Goal: Task Accomplishment & Management: Use online tool/utility

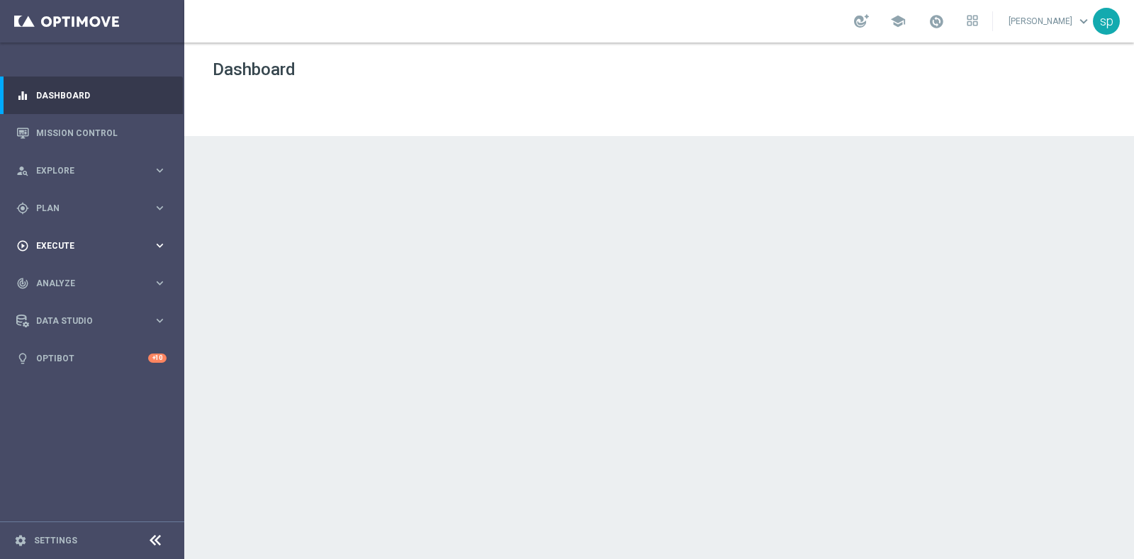
click at [64, 242] on span "Execute" at bounding box center [94, 246] width 117 height 9
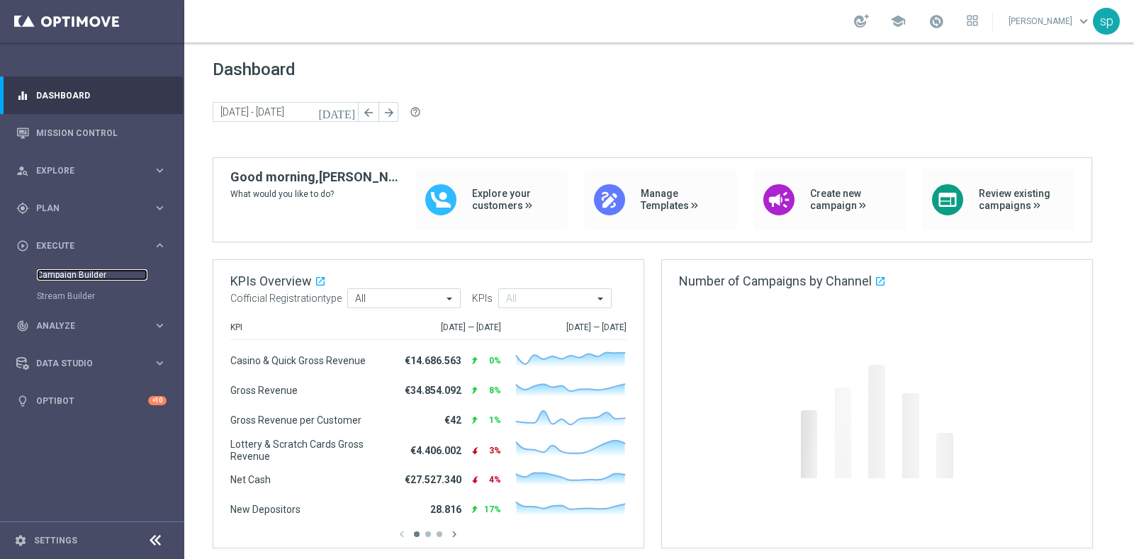
click at [67, 273] on link "Campaign Builder" at bounding box center [92, 274] width 111 height 11
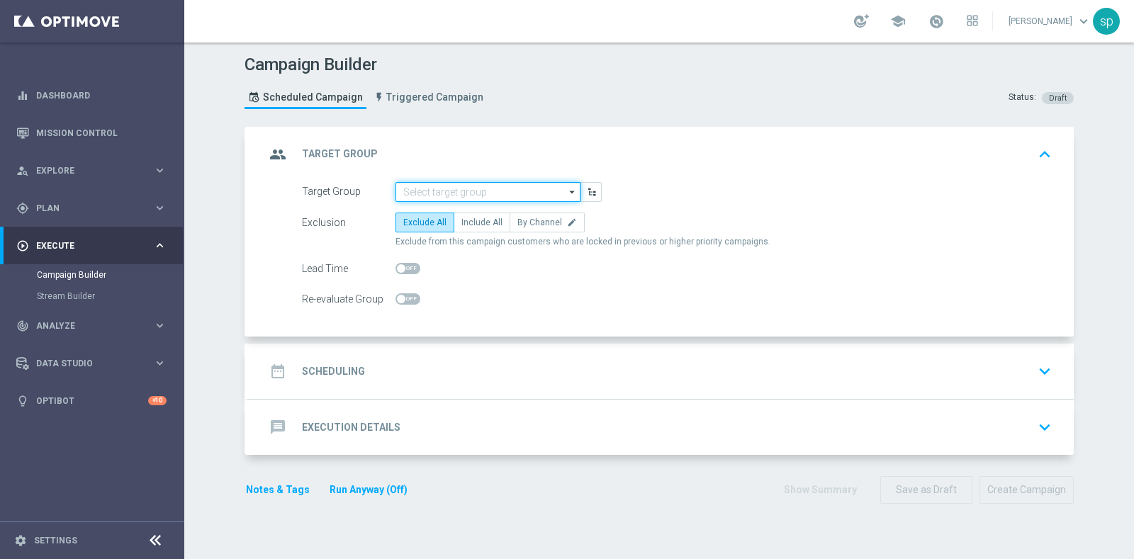
click at [481, 182] on input at bounding box center [487, 192] width 185 height 20
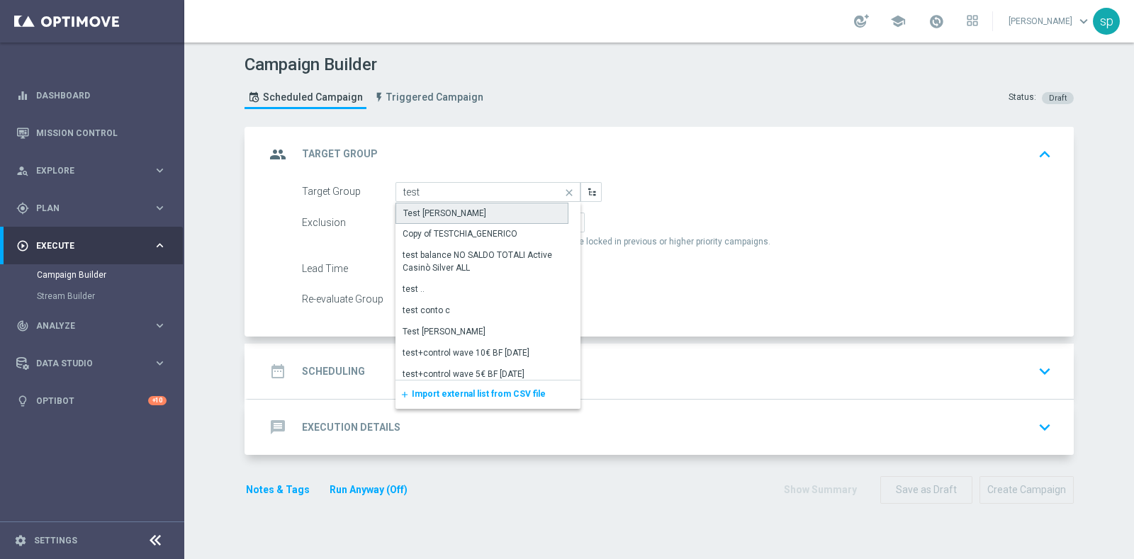
click at [468, 220] on div "Test [PERSON_NAME]" at bounding box center [481, 213] width 173 height 21
type input "Test [PERSON_NAME]"
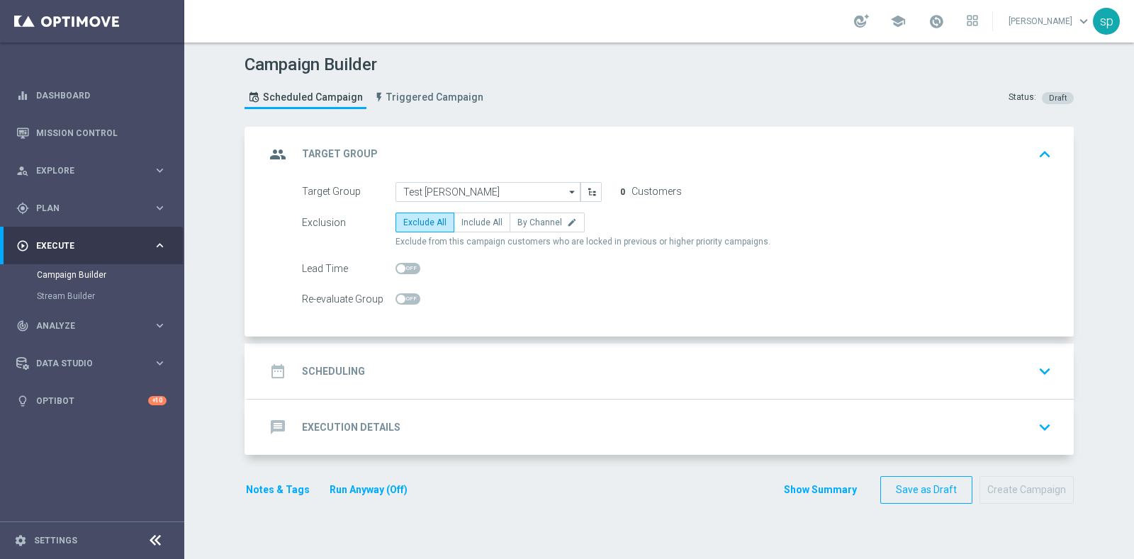
click at [315, 370] on h2 "Scheduling" at bounding box center [333, 371] width 63 height 13
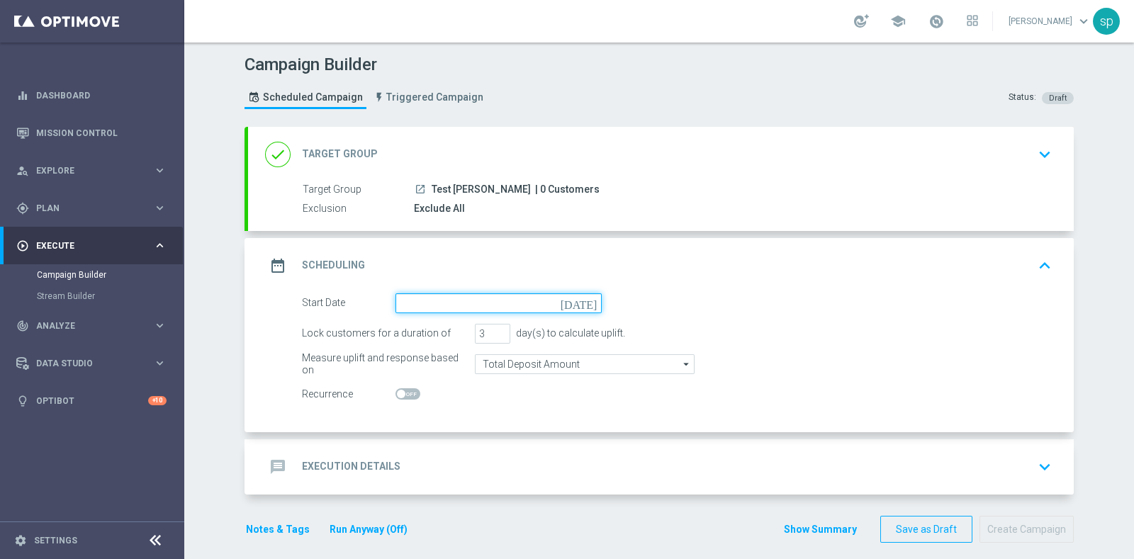
click at [417, 303] on input at bounding box center [498, 303] width 206 height 20
click at [435, 308] on input "Invalid date" at bounding box center [498, 303] width 206 height 20
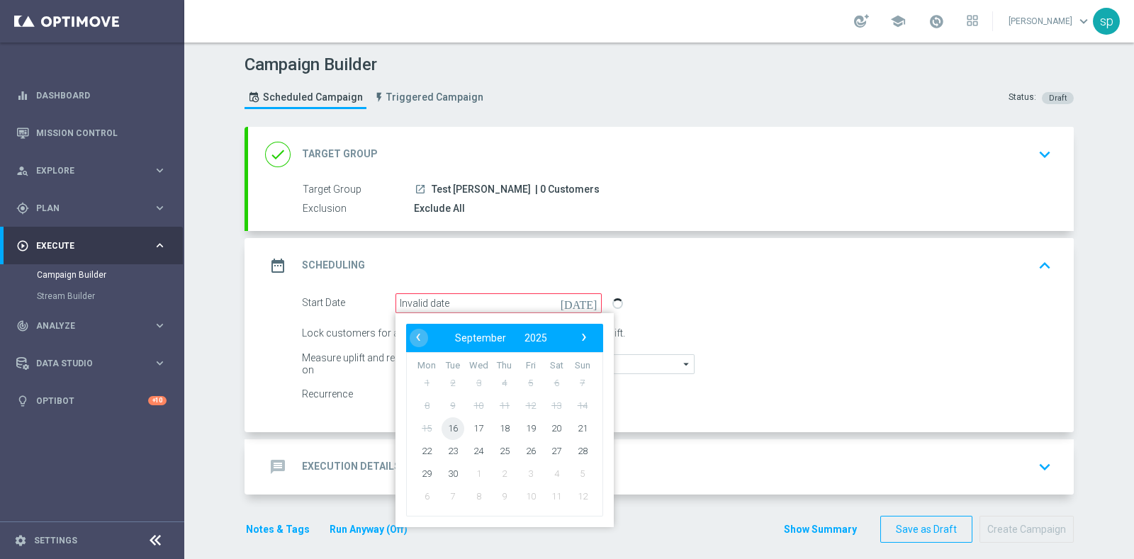
click at [446, 430] on span "16" at bounding box center [453, 428] width 23 height 23
type input "[DATE]"
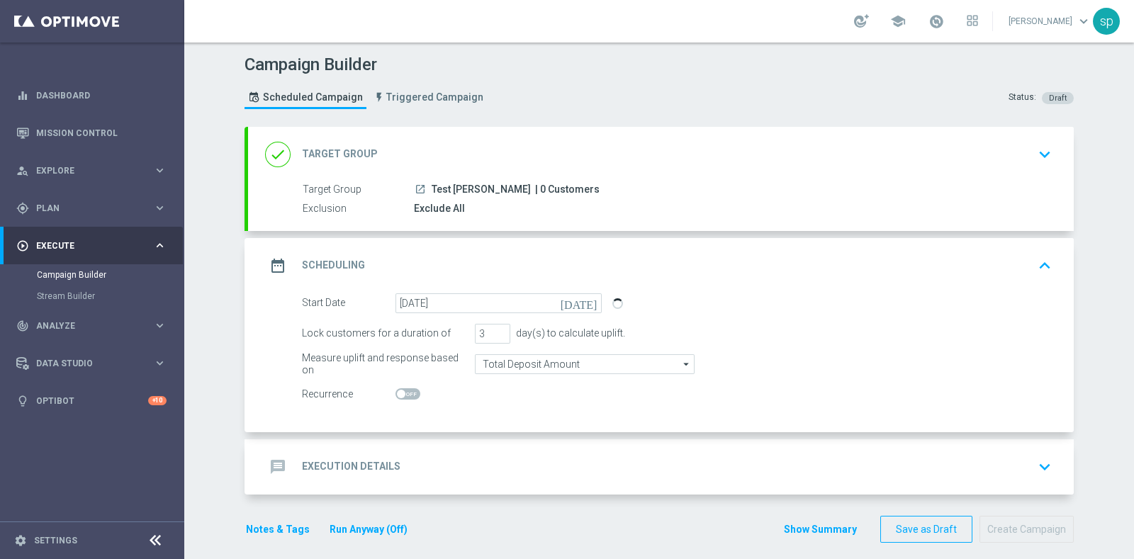
click at [1038, 154] on icon "keyboard_arrow_down" at bounding box center [1044, 154] width 21 height 21
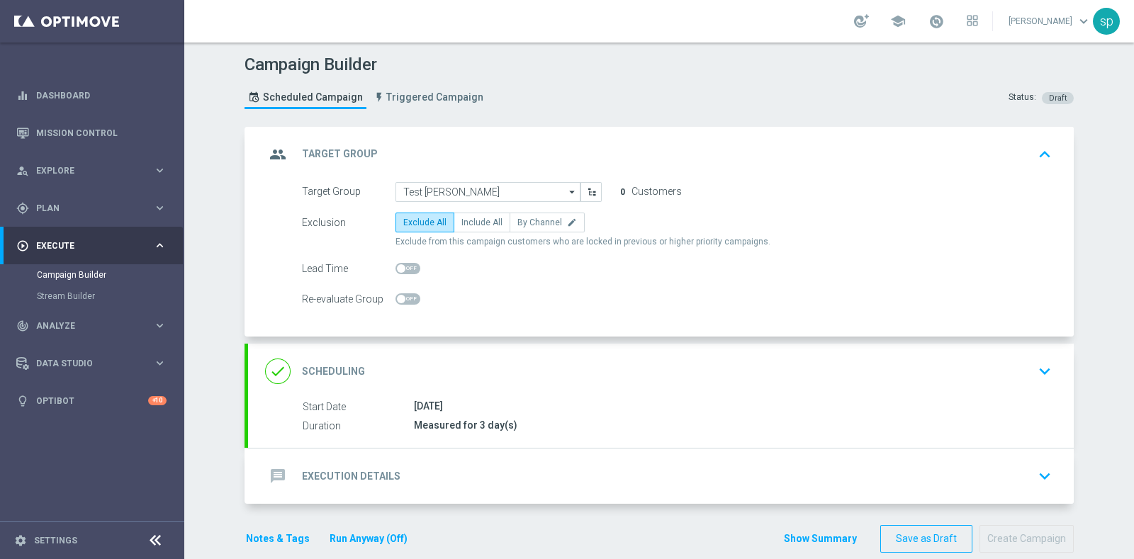
click at [532, 176] on div "group Target Group keyboard_arrow_up" at bounding box center [661, 154] width 826 height 55
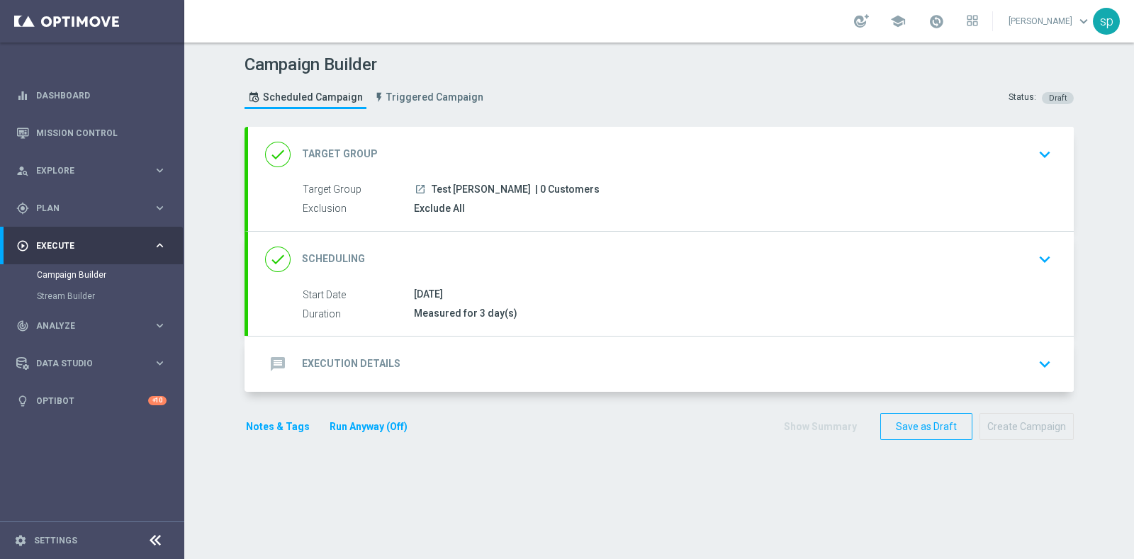
click at [490, 194] on span "Test [PERSON_NAME]" at bounding box center [481, 190] width 99 height 13
click at [1035, 154] on icon "keyboard_arrow_down" at bounding box center [1044, 154] width 21 height 21
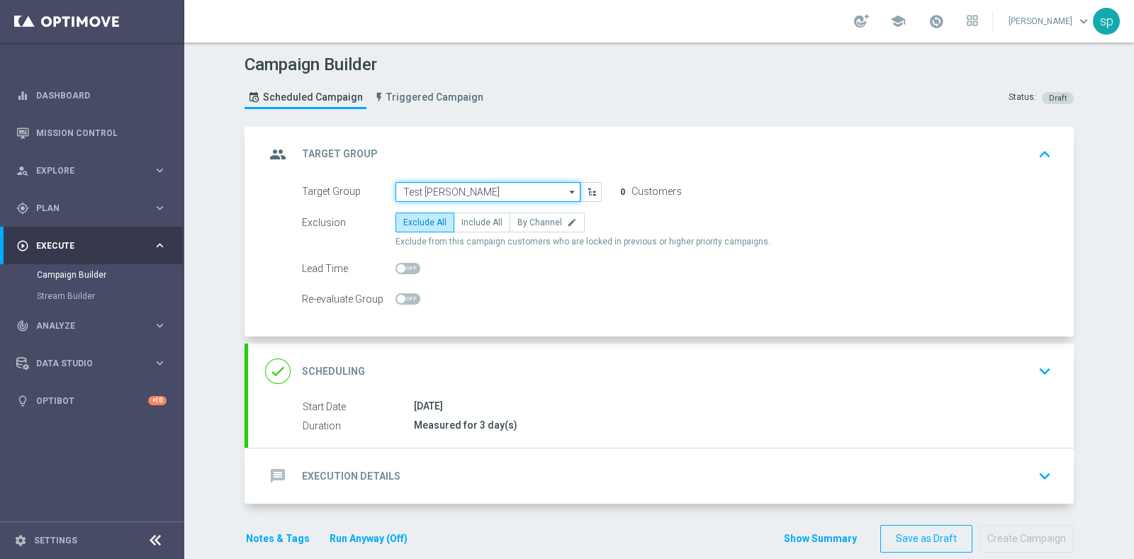
click at [476, 189] on input "Test [PERSON_NAME]" at bounding box center [487, 192] width 185 height 20
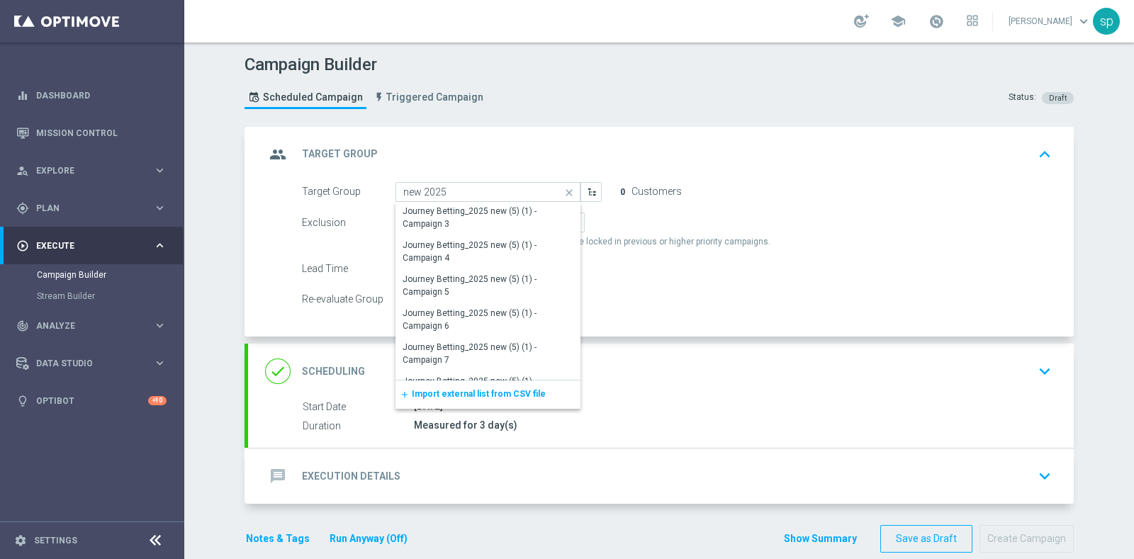
scroll to position [2031, 0]
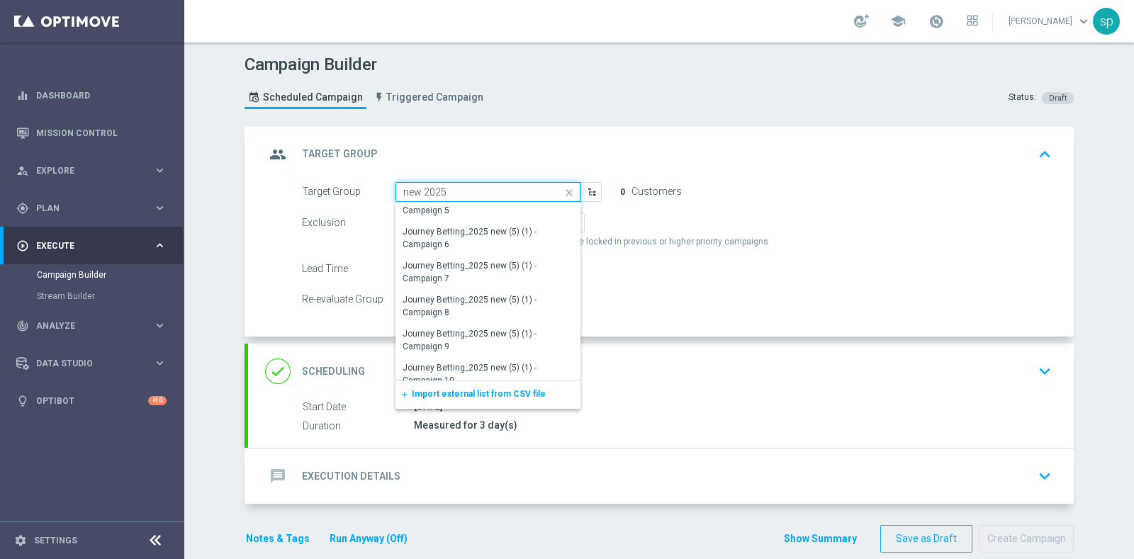
drag, startPoint x: 484, startPoint y: 189, endPoint x: 232, endPoint y: 199, distance: 251.8
click at [234, 199] on section "group Target Group keyboard_arrow_up Target Group launch Test [PERSON_NAME] | 0…" at bounding box center [659, 347] width 850 height 440
type input "Test [PERSON_NAME]"
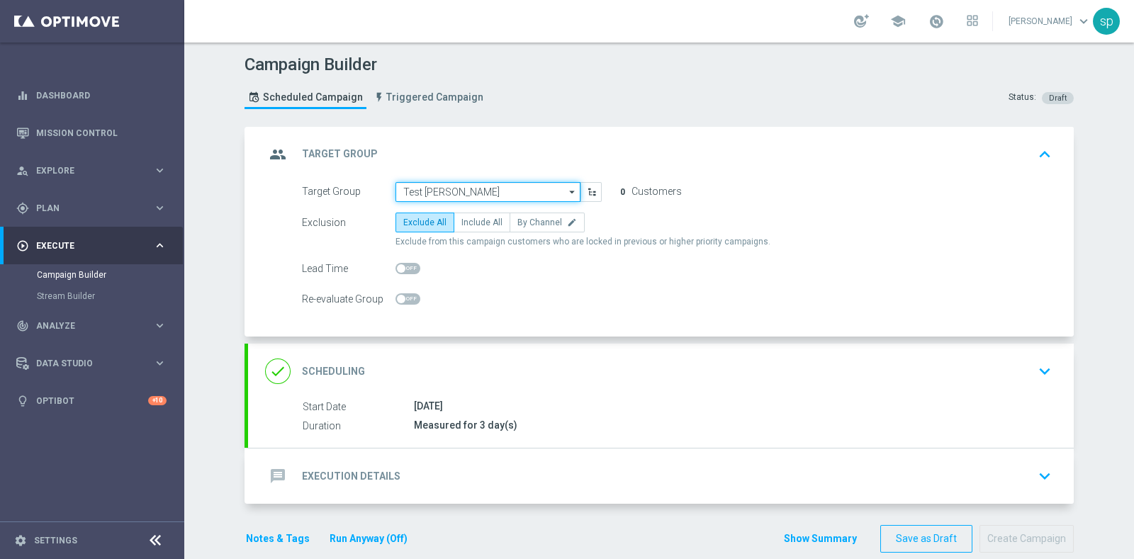
click at [456, 193] on input "Test [PERSON_NAME]" at bounding box center [487, 192] width 185 height 20
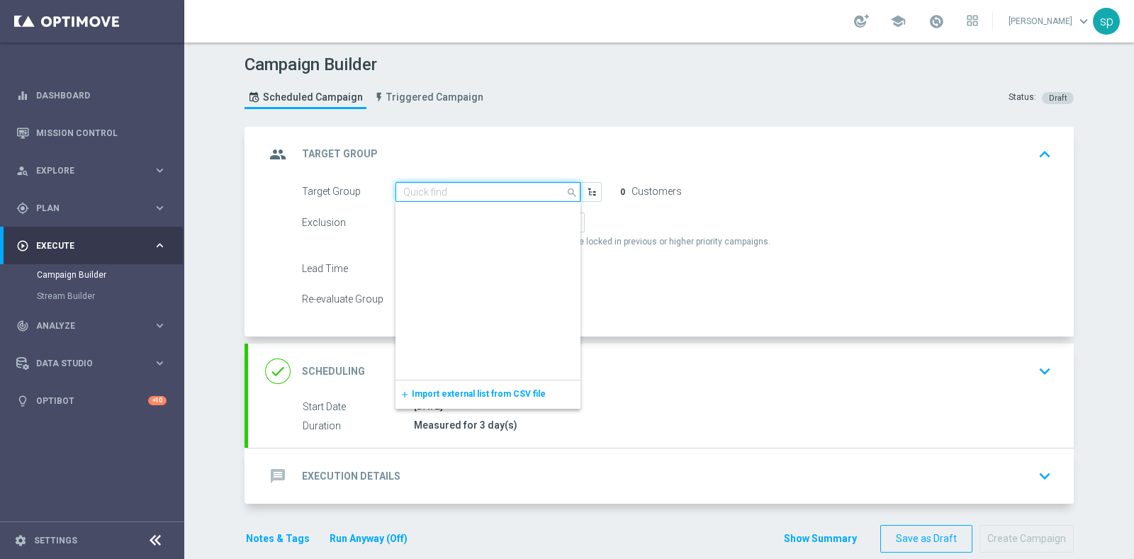
scroll to position [0, 0]
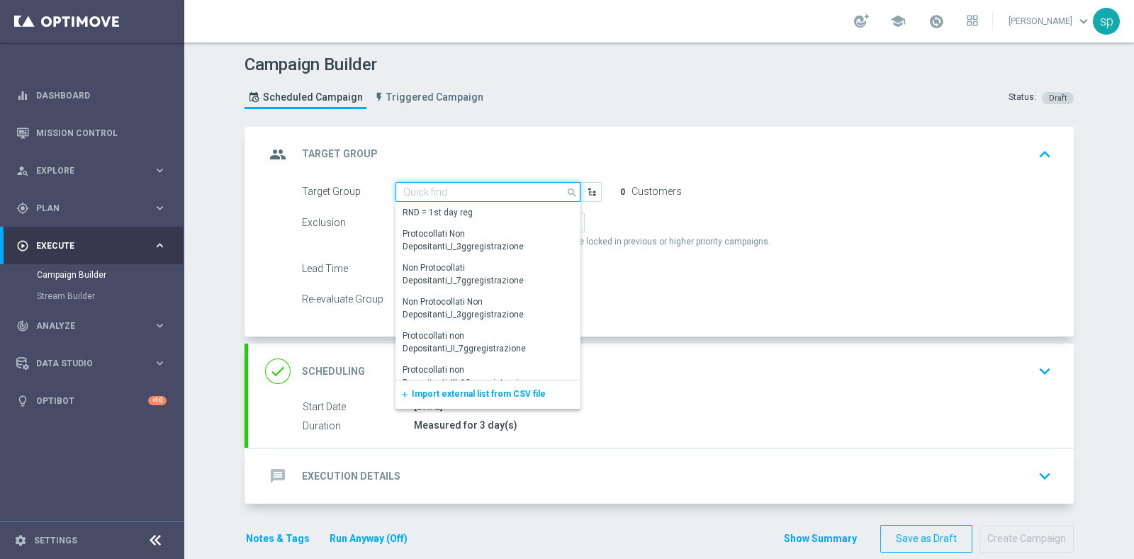
paste input "NEW 2025 Silver Attivi_ 0,1<ggr>14,99_senza saldo"
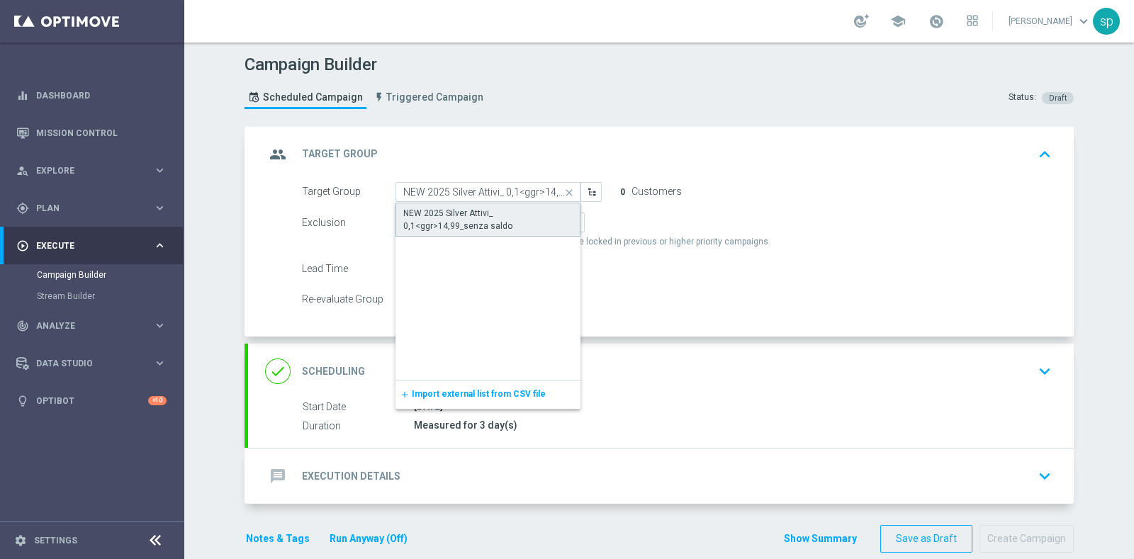
click at [478, 207] on div "NEW 2025 Silver Attivi_ 0,1<ggr>14,99_senza saldo" at bounding box center [487, 220] width 169 height 26
type input "NEW 2025 Silver Attivi_ 0,1<ggr>14,99_senza saldo"
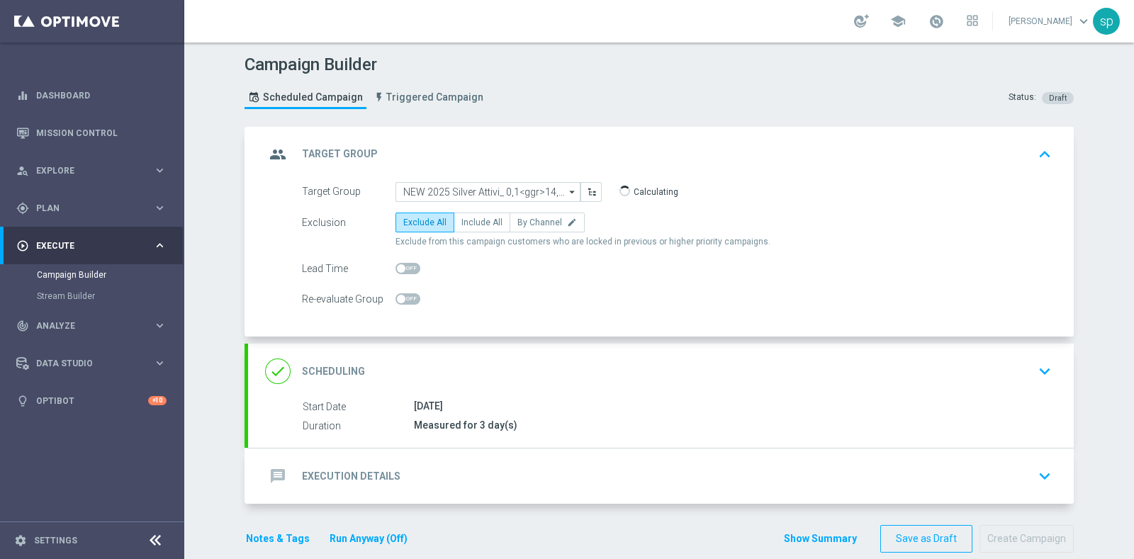
click at [354, 464] on div "message Execution Details" at bounding box center [332, 477] width 135 height 26
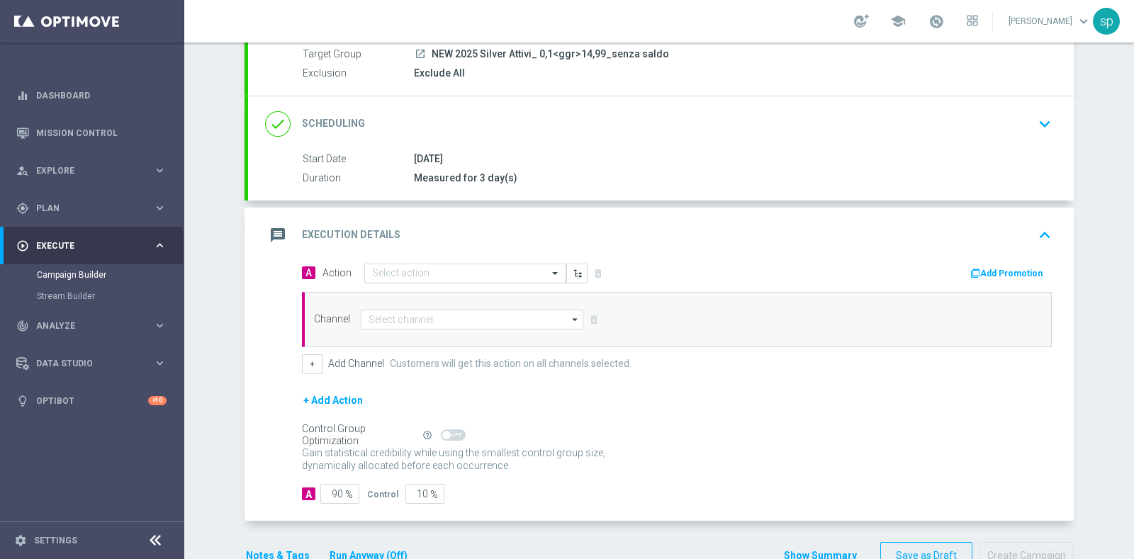
scroll to position [171, 0]
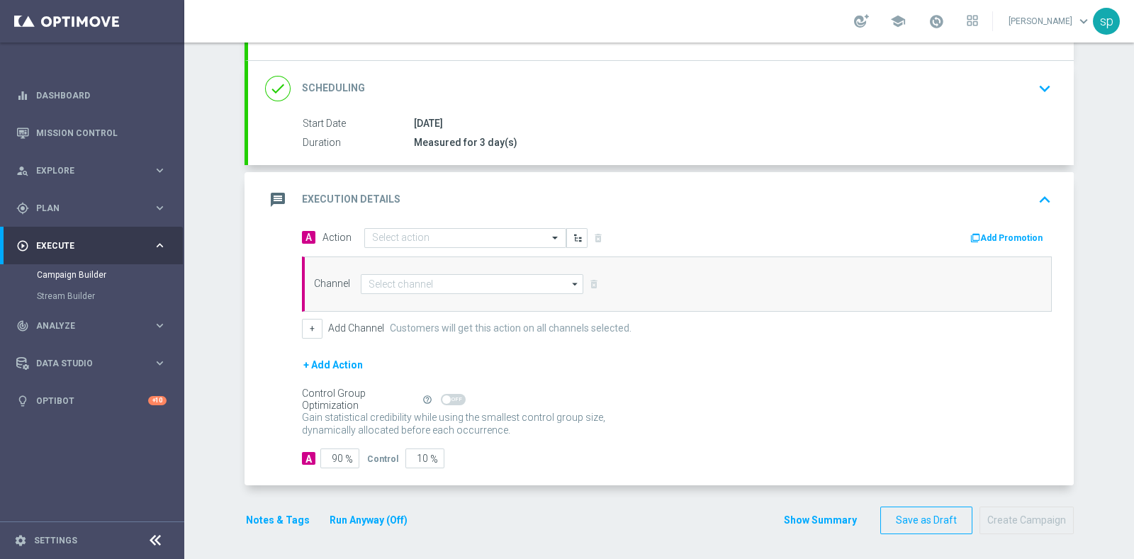
click at [447, 392] on div "help_outline" at bounding box center [443, 400] width 45 height 16
click at [449, 395] on span at bounding box center [453, 399] width 25 height 11
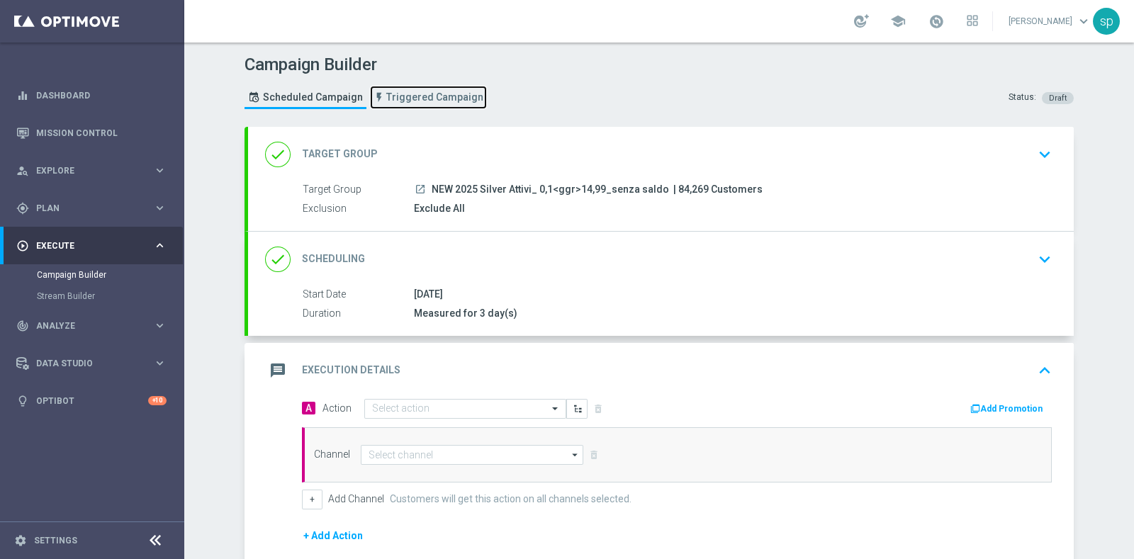
click at [434, 94] on span "Triggered Campaign" at bounding box center [434, 97] width 97 height 12
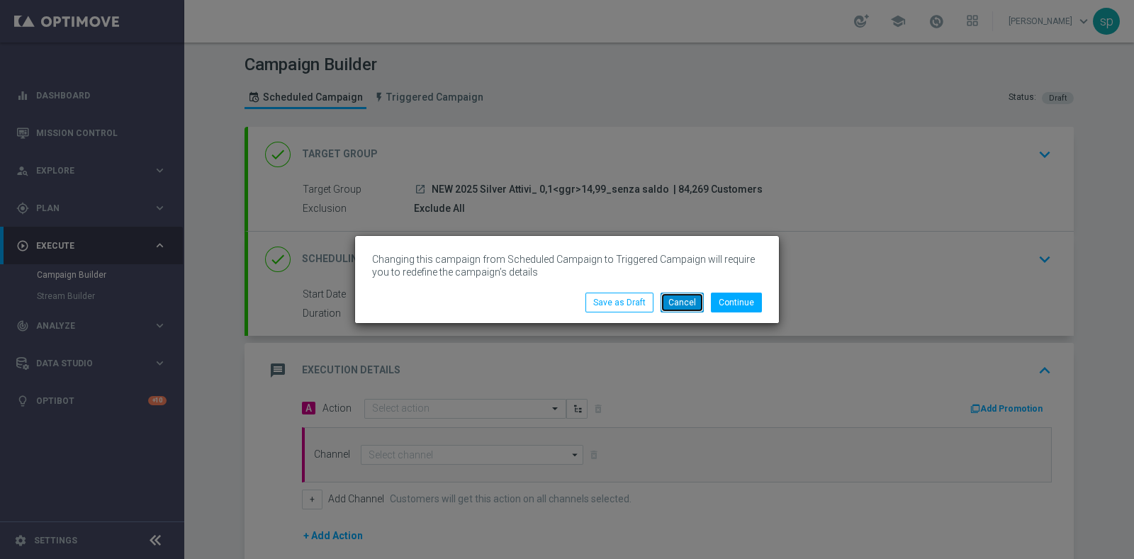
click at [687, 303] on button "Cancel" at bounding box center [682, 303] width 43 height 20
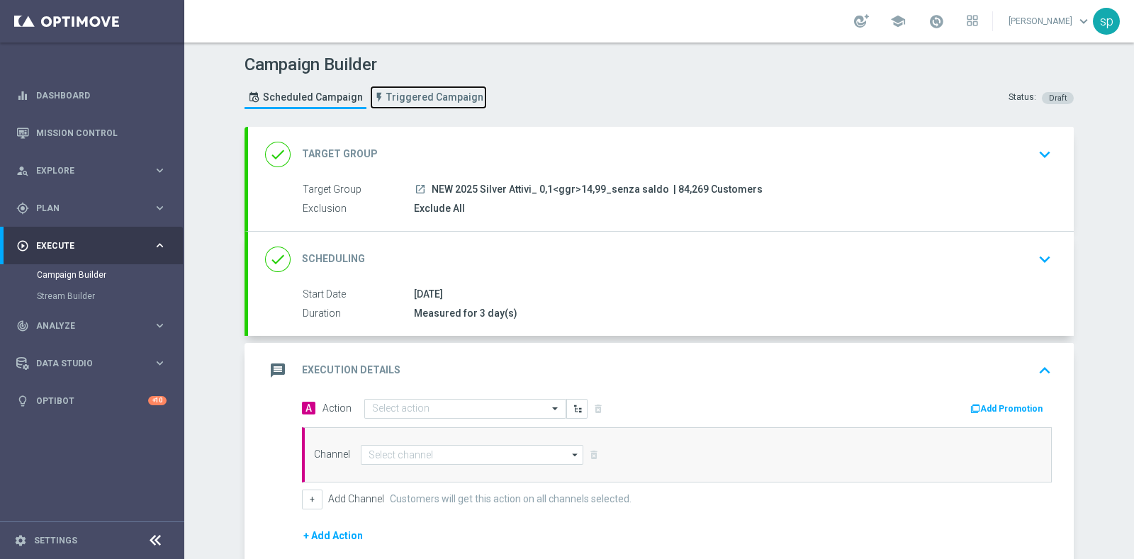
click at [426, 91] on span "Triggered Campaign" at bounding box center [434, 97] width 97 height 12
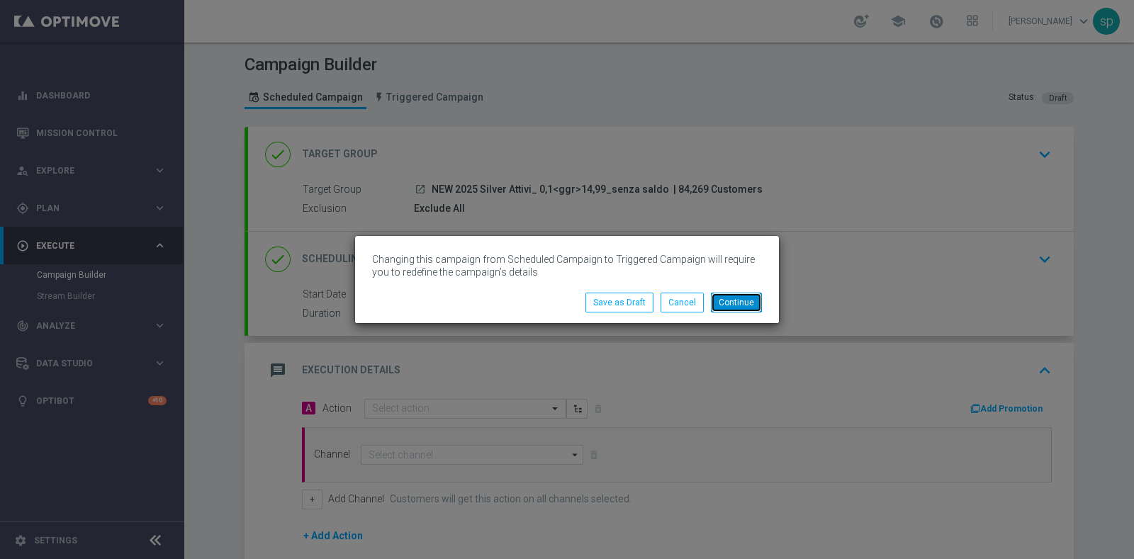
click at [741, 305] on button "Continue" at bounding box center [736, 303] width 51 height 20
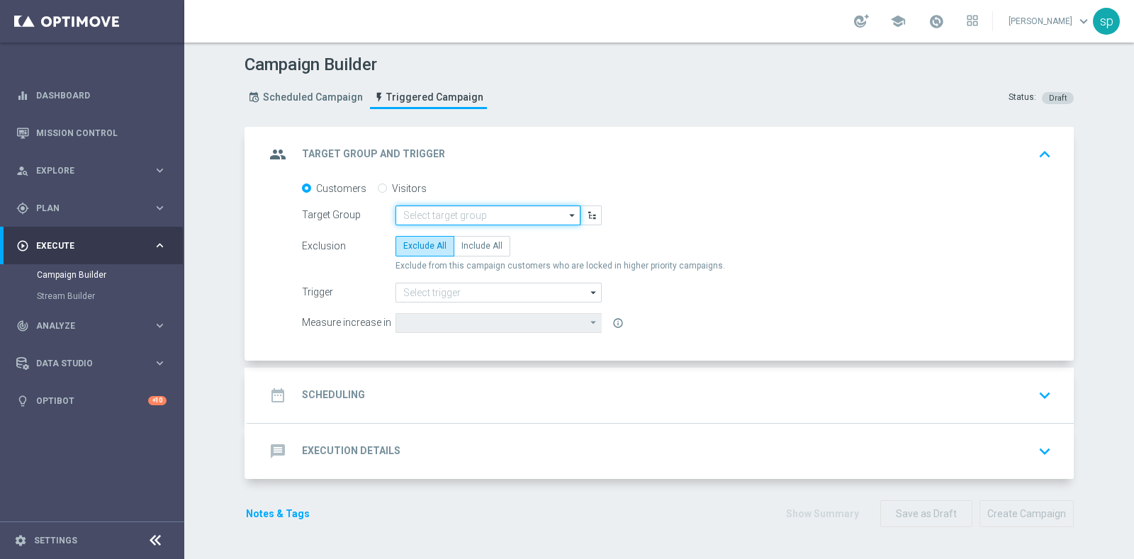
click at [530, 218] on input at bounding box center [487, 216] width 185 height 20
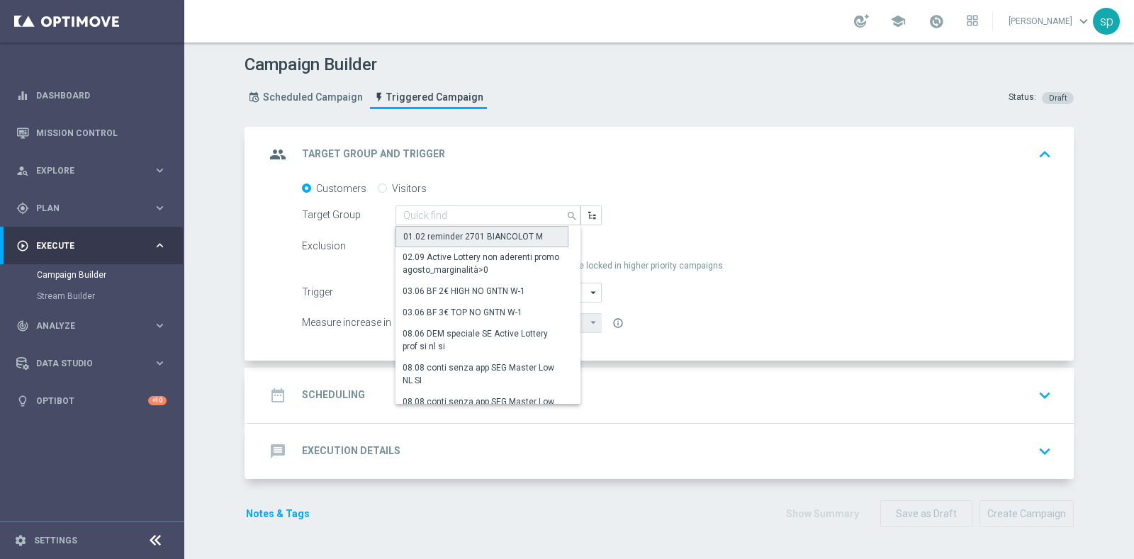
click at [505, 239] on div "01.02 reminder 2701 BIANCOLOT M" at bounding box center [473, 236] width 140 height 13
type input "01.02 reminder 2701 BIANCOLOT M"
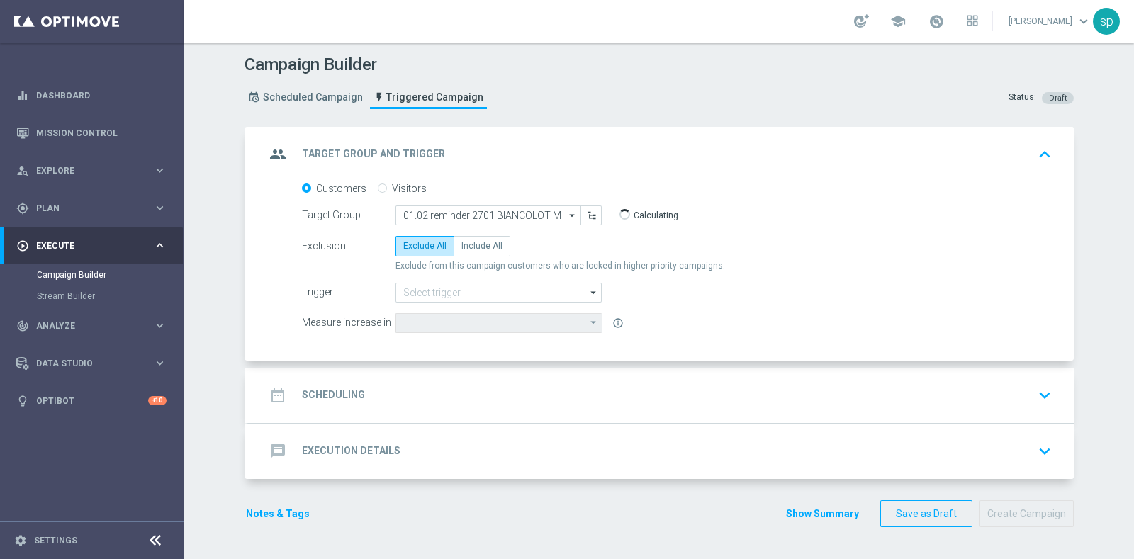
type input "Total Deposit Amount"
click at [478, 241] on span "Include All" at bounding box center [481, 246] width 41 height 10
click at [471, 244] on input "Include All" at bounding box center [465, 248] width 9 height 9
radio input "true"
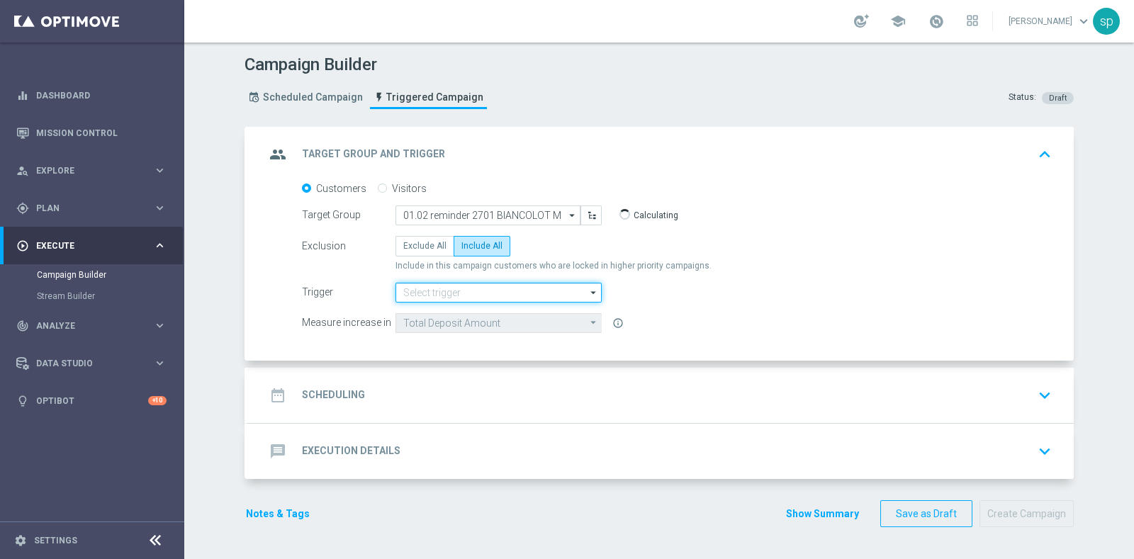
click at [481, 283] on input at bounding box center [498, 293] width 206 height 20
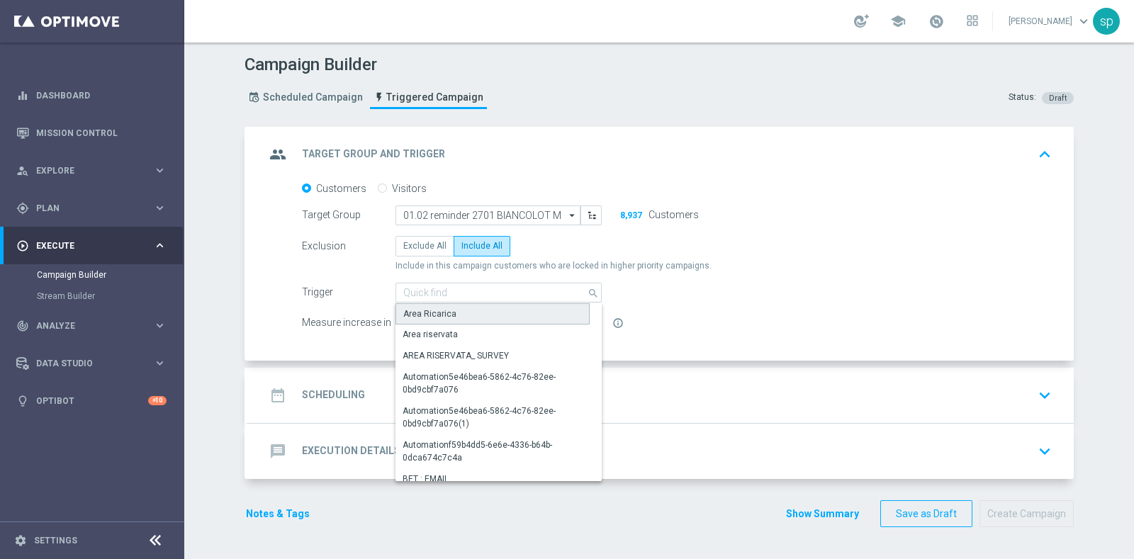
click at [507, 317] on div "Area Ricarica" at bounding box center [492, 313] width 194 height 21
type input "Area Ricarica"
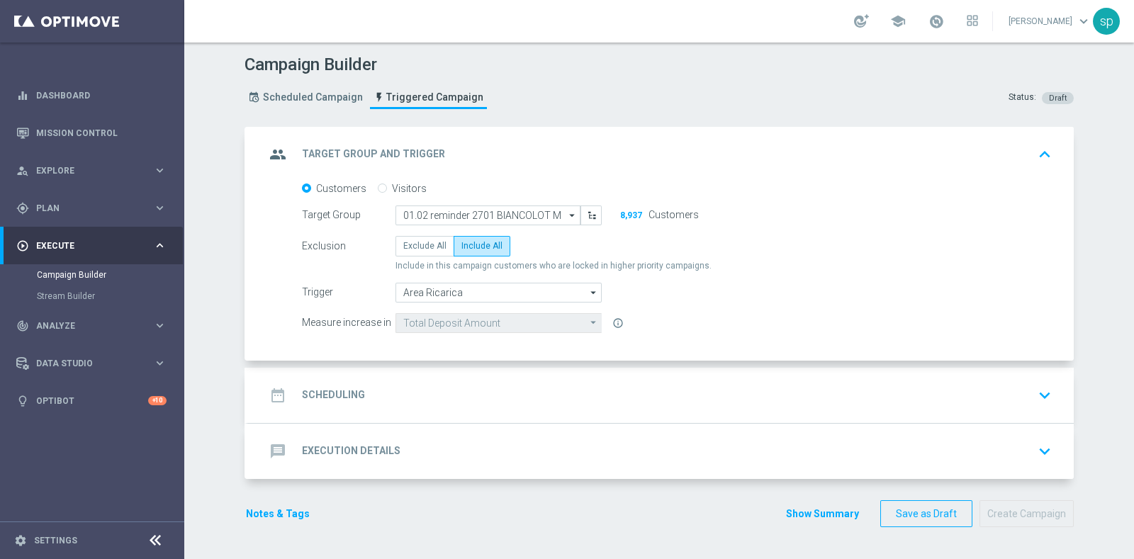
click at [347, 391] on h2 "Scheduling" at bounding box center [333, 394] width 63 height 13
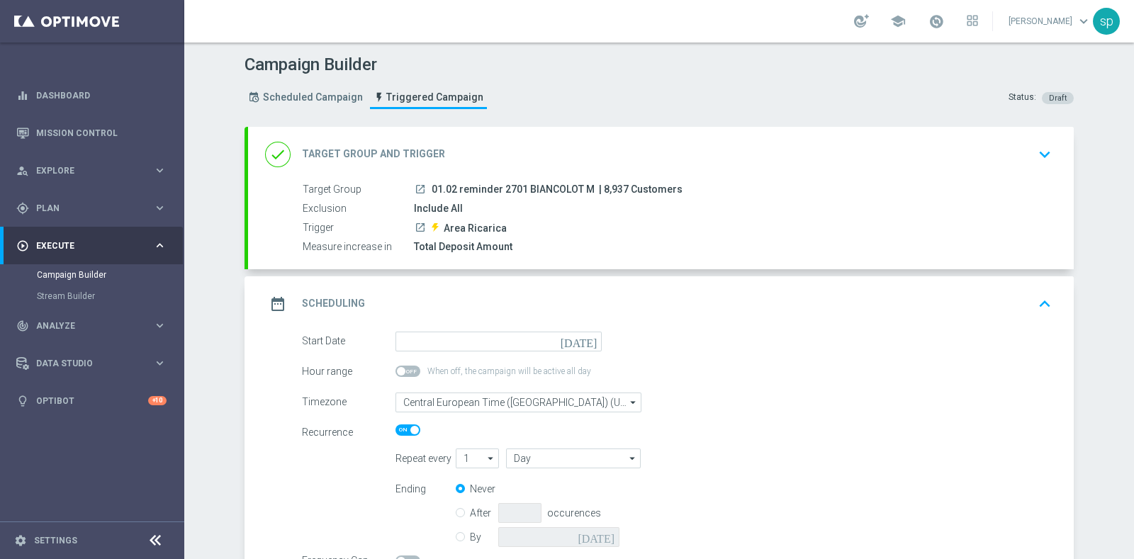
click at [1042, 161] on icon "keyboard_arrow_down" at bounding box center [1044, 154] width 21 height 21
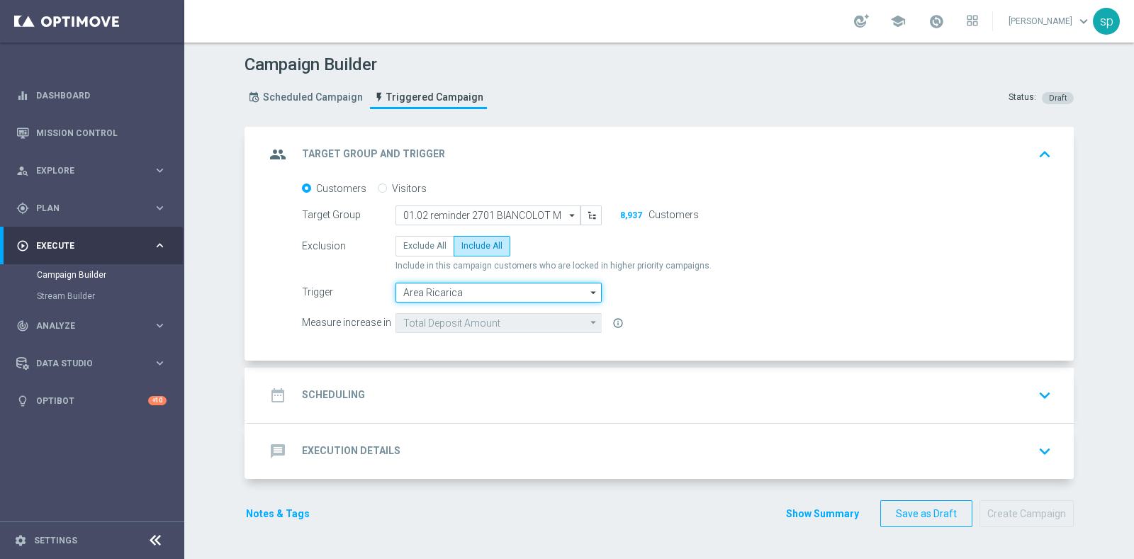
click at [461, 293] on input "Area Ricarica" at bounding box center [498, 293] width 206 height 20
